Goal: Information Seeking & Learning: Learn about a topic

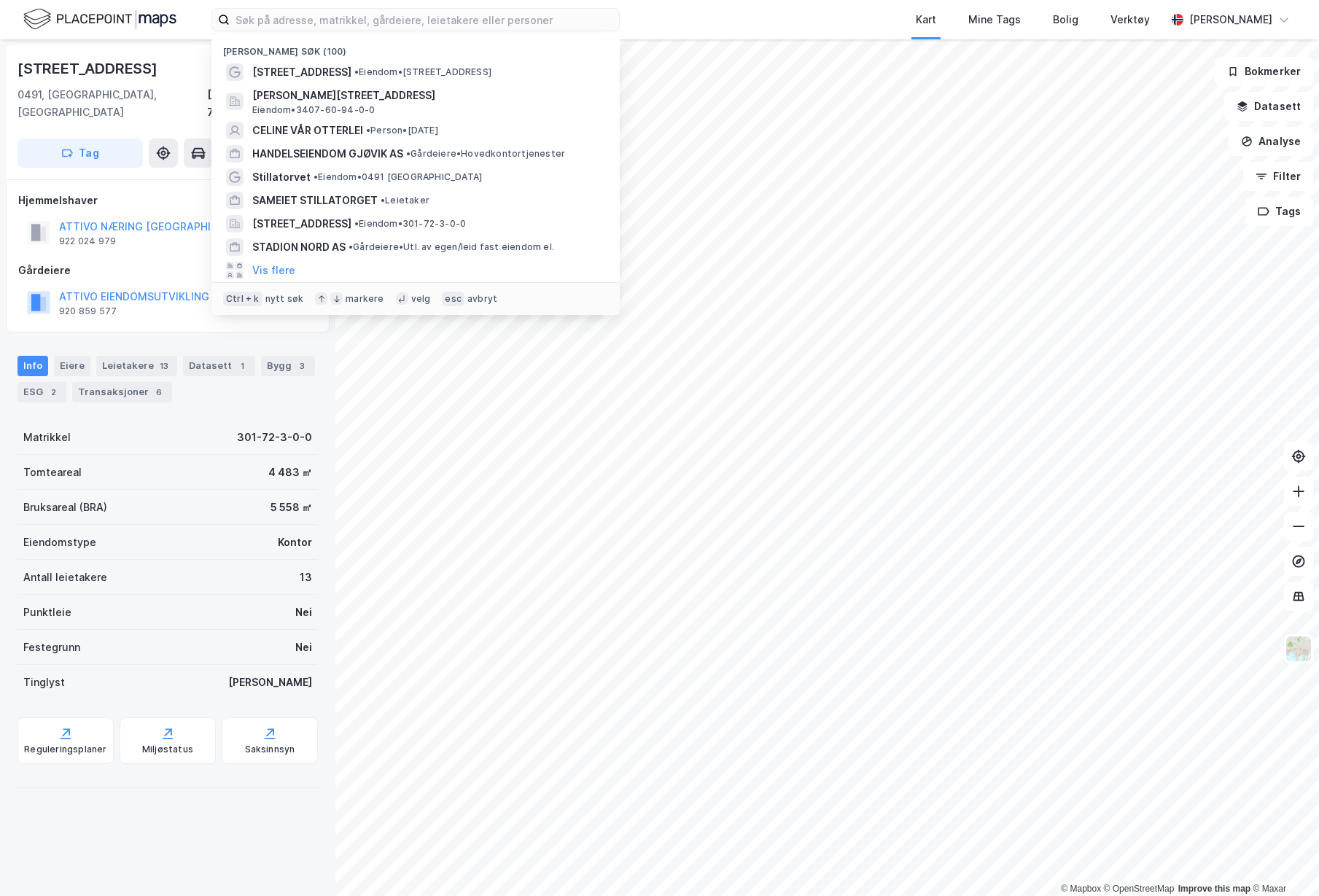
click at [527, 22] on input at bounding box center [425, 19] width 390 height 21
click at [404, 93] on span "[PERSON_NAME][STREET_ADDRESS]" at bounding box center [427, 95] width 350 height 18
